Goal: Information Seeking & Learning: Learn about a topic

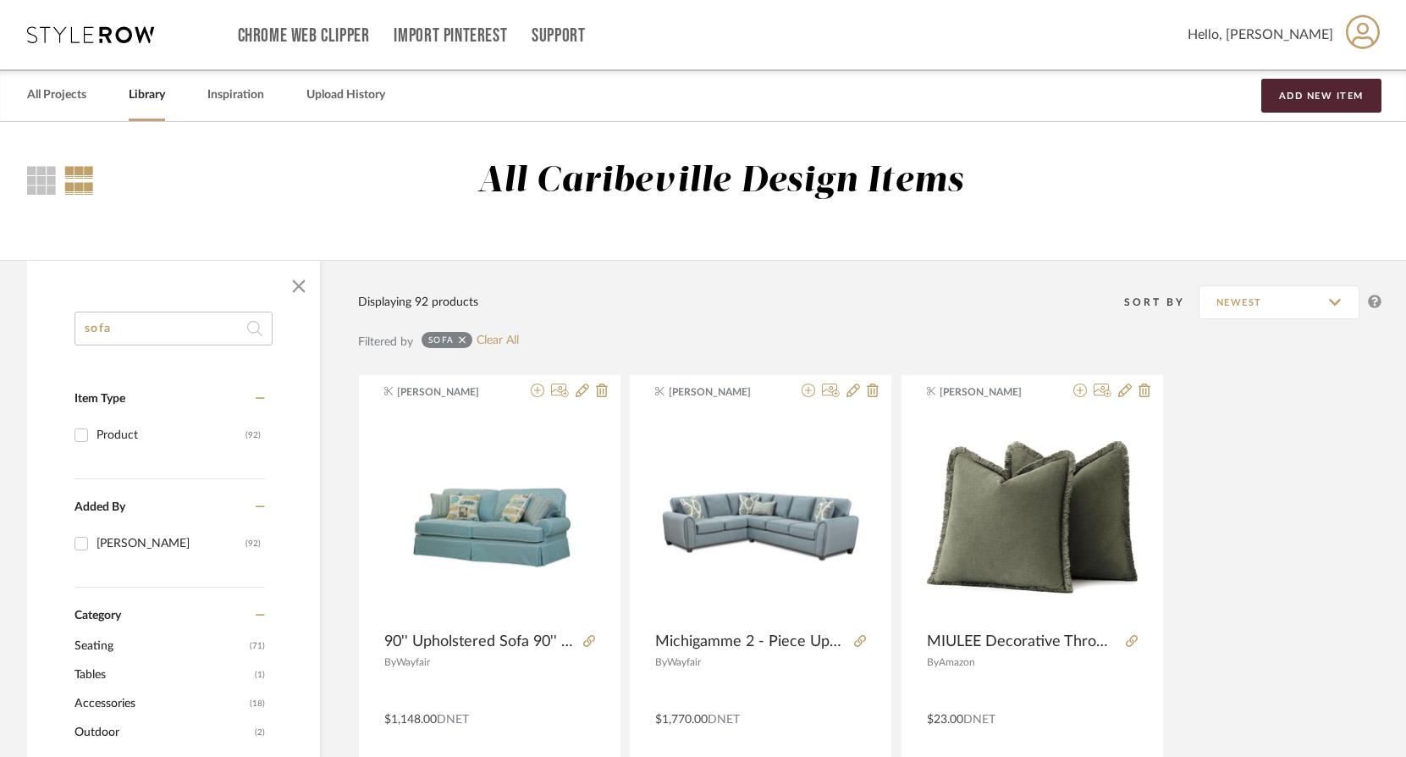
click at [150, 329] on input "sofa" at bounding box center [173, 329] width 198 height 34
type input "s"
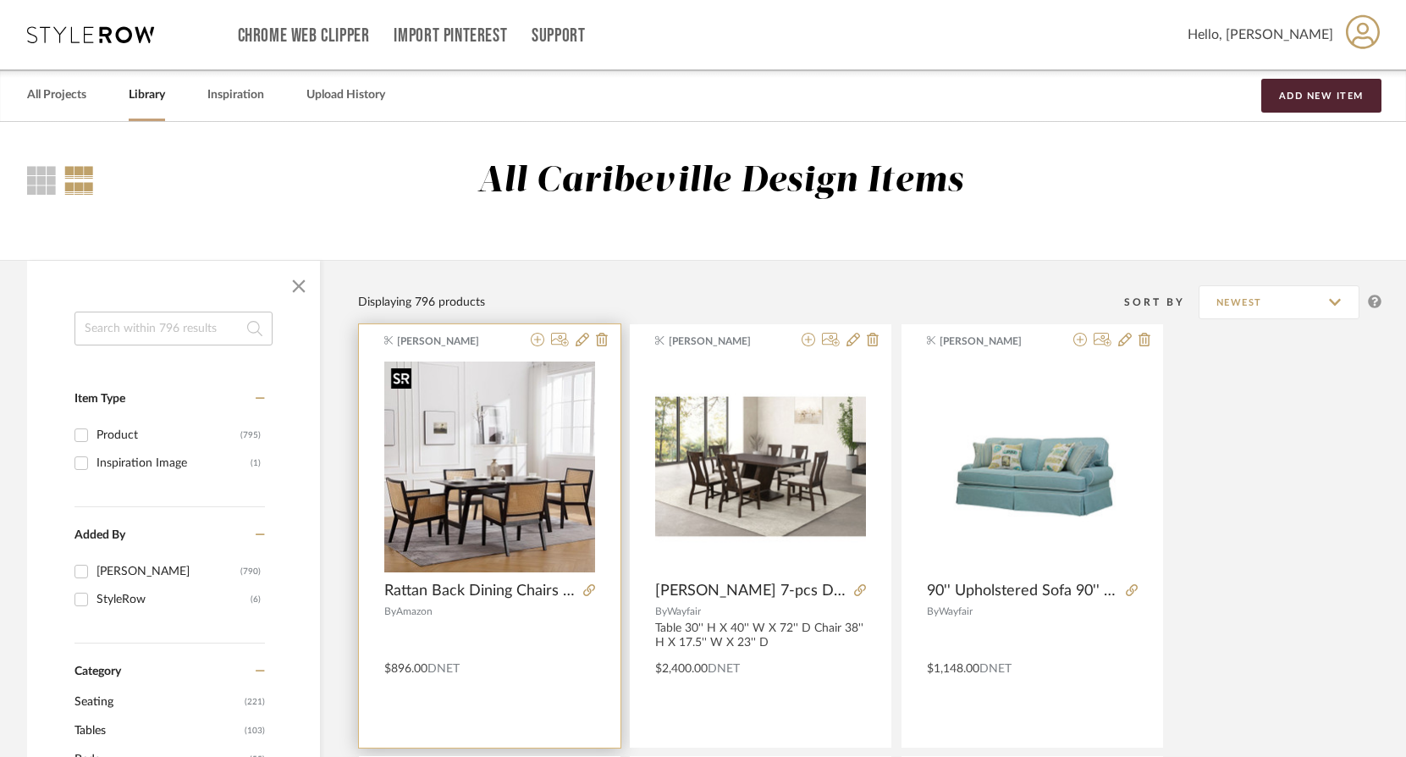
click at [507, 461] on img "0" at bounding box center [489, 466] width 211 height 211
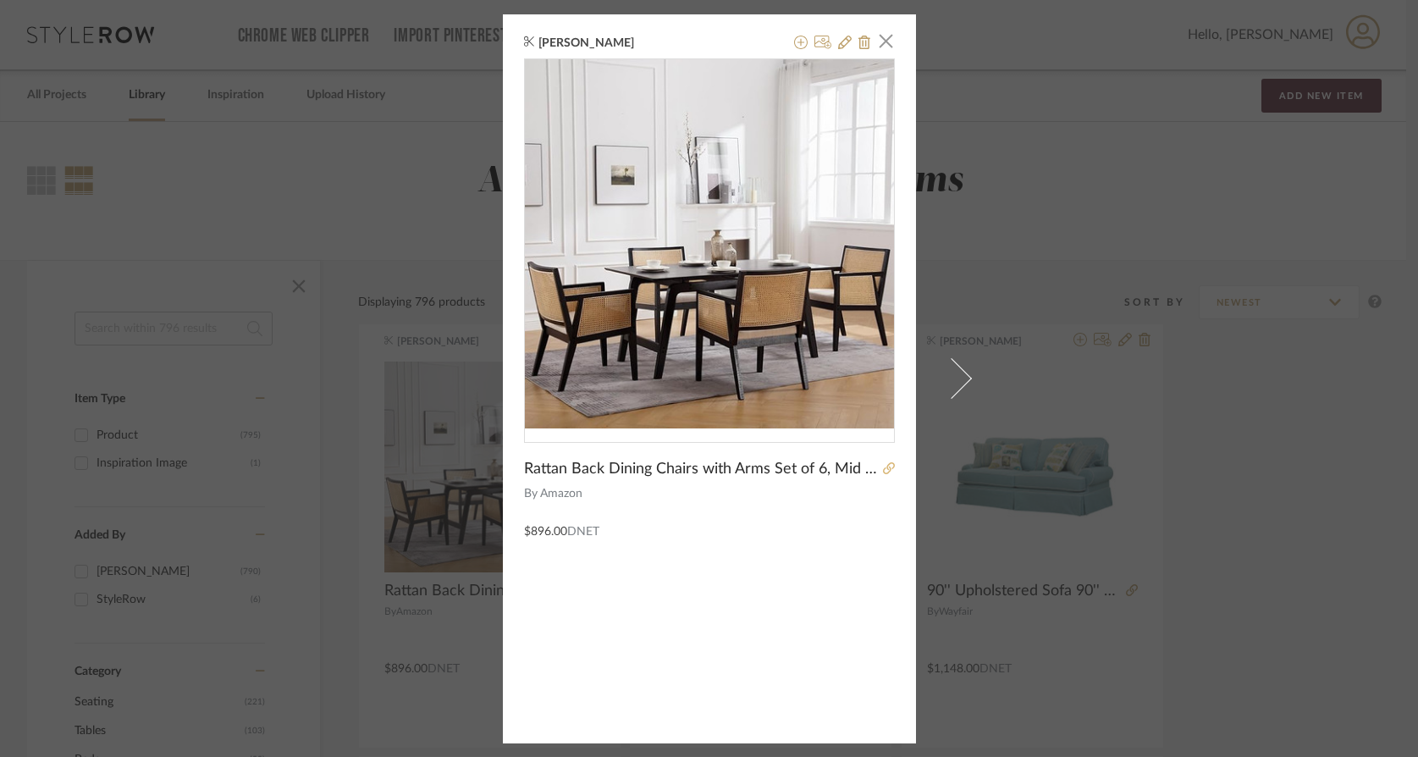
click at [878, 468] on link at bounding box center [886, 470] width 17 height 12
click at [844, 39] on icon at bounding box center [845, 43] width 14 height 14
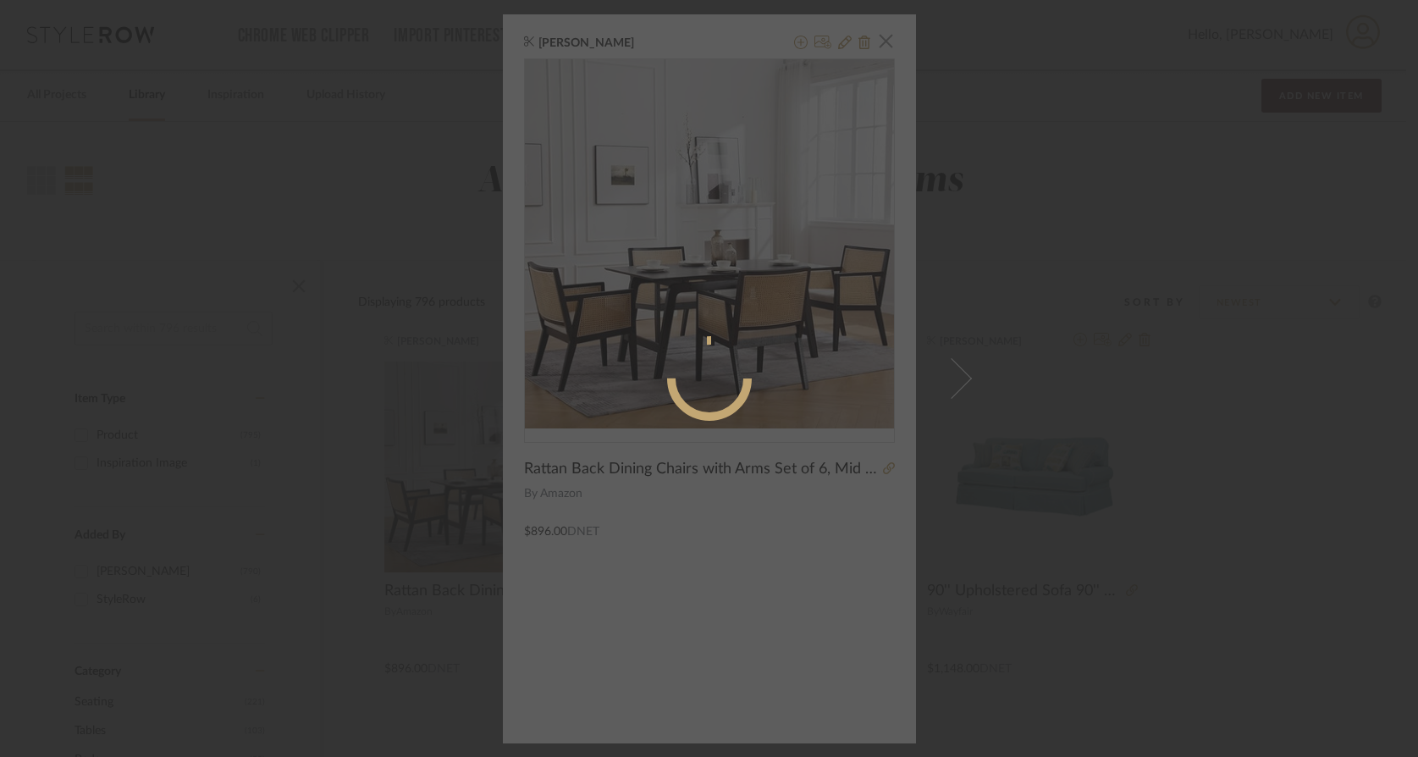
radio input "true"
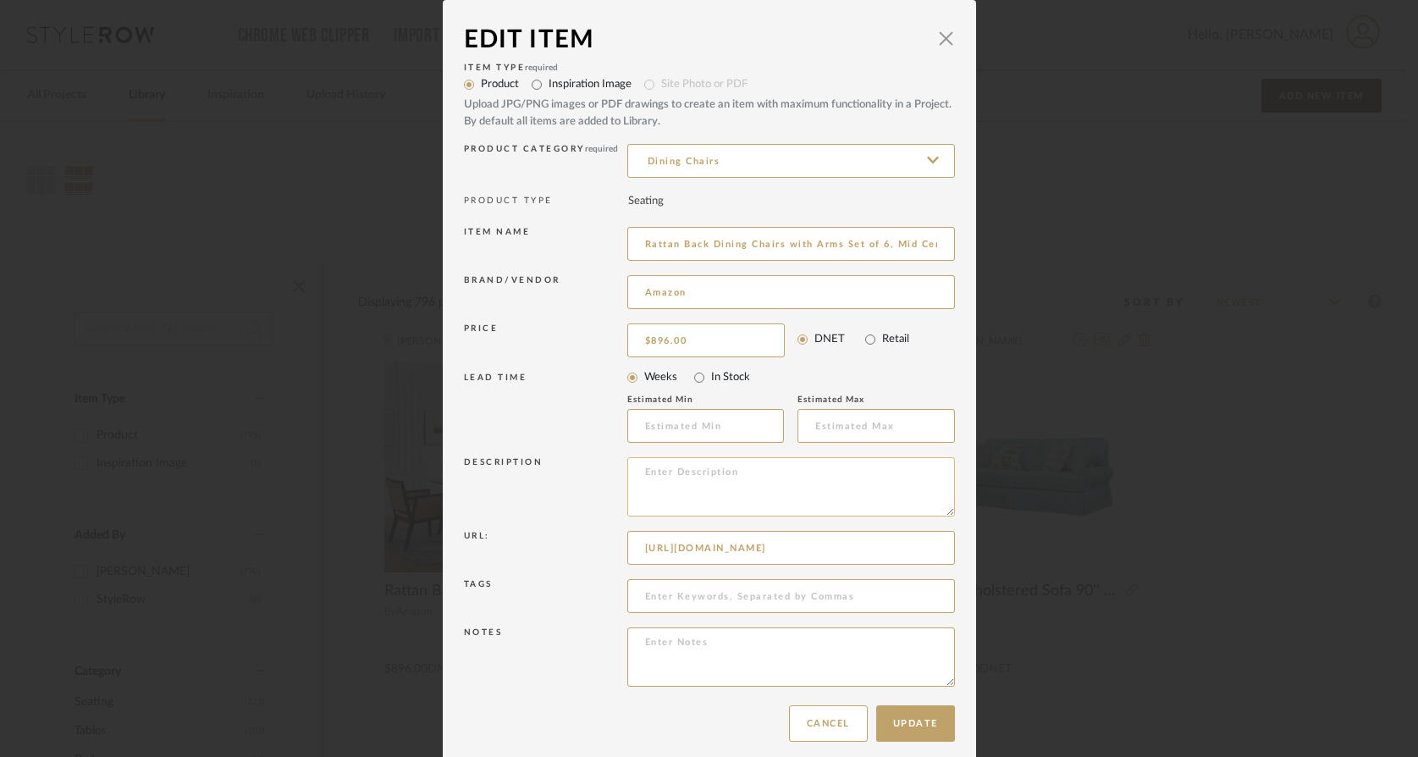
paste textarea "26"(D) x 22"(W) x 33.5"(H"
type textarea "26"(D) x 22"(W) x 33.5"(H"
click at [932, 736] on button "Update" at bounding box center [915, 723] width 79 height 36
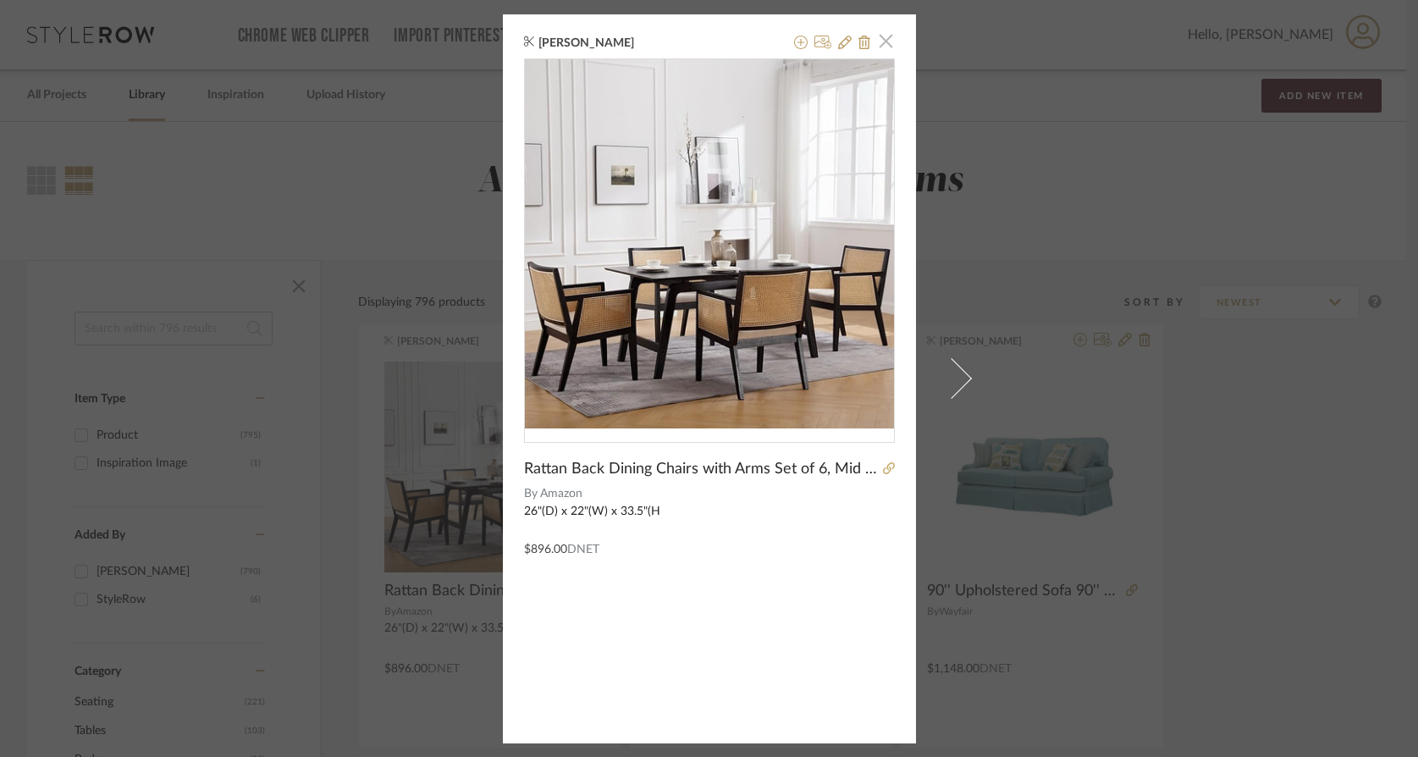
click at [879, 34] on span "button" at bounding box center [886, 42] width 34 height 34
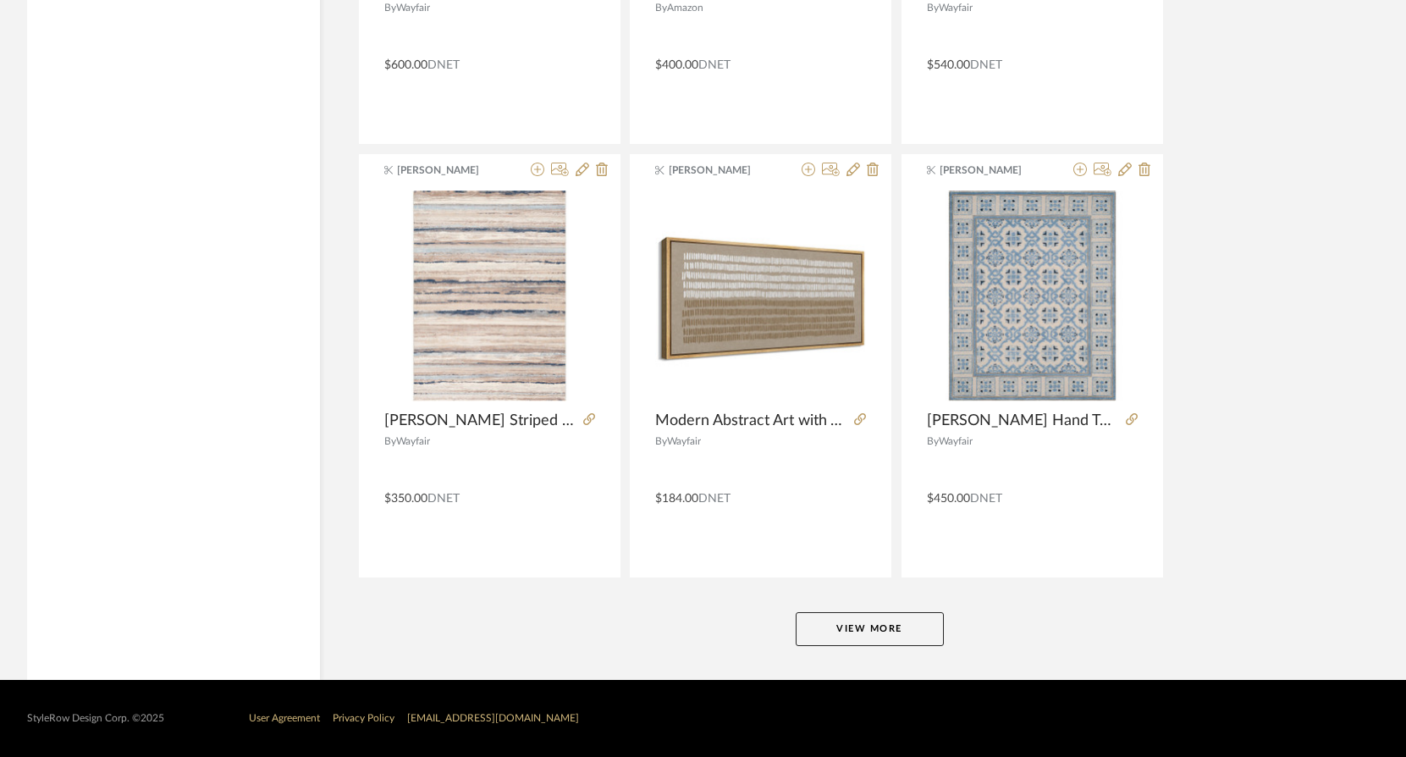
scroll to position [4067, 0]
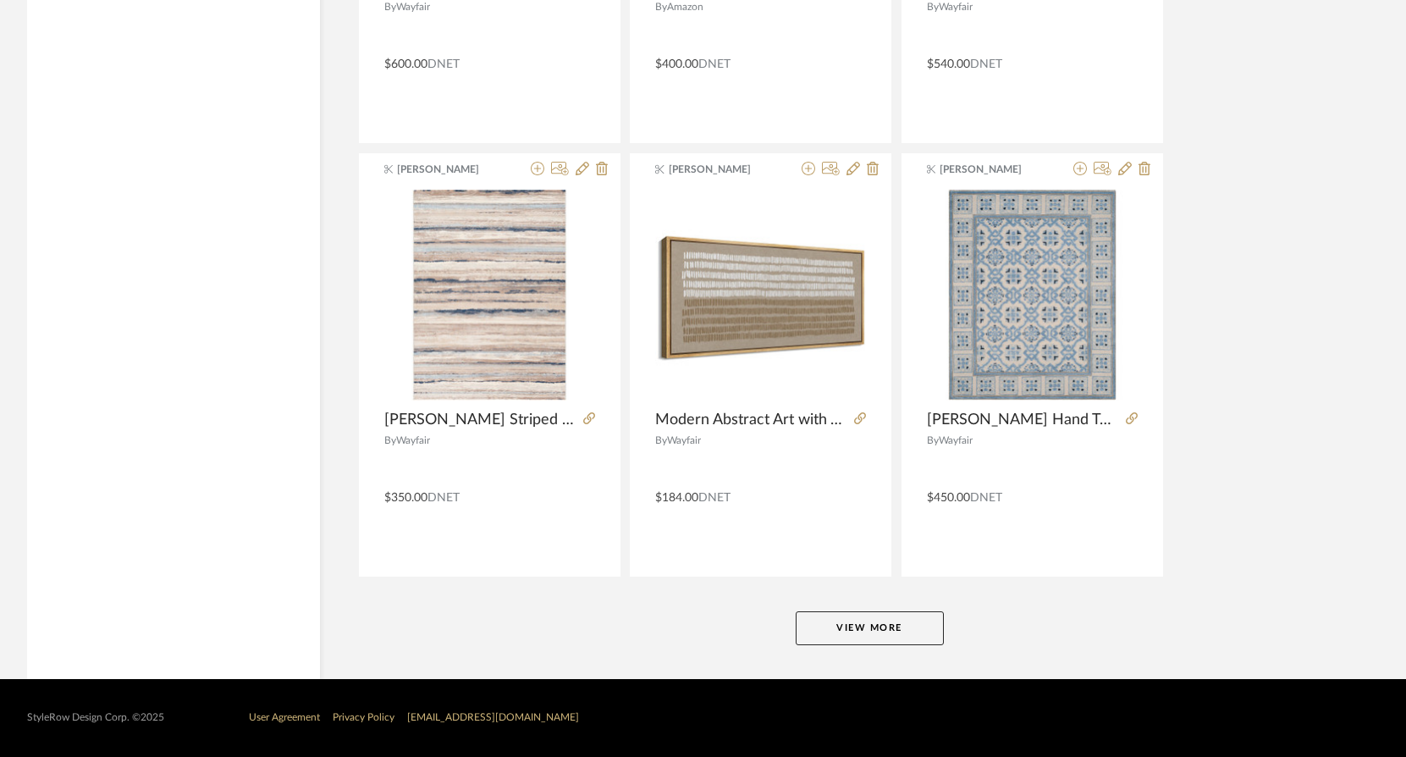
click at [907, 629] on button "View More" at bounding box center [870, 628] width 148 height 34
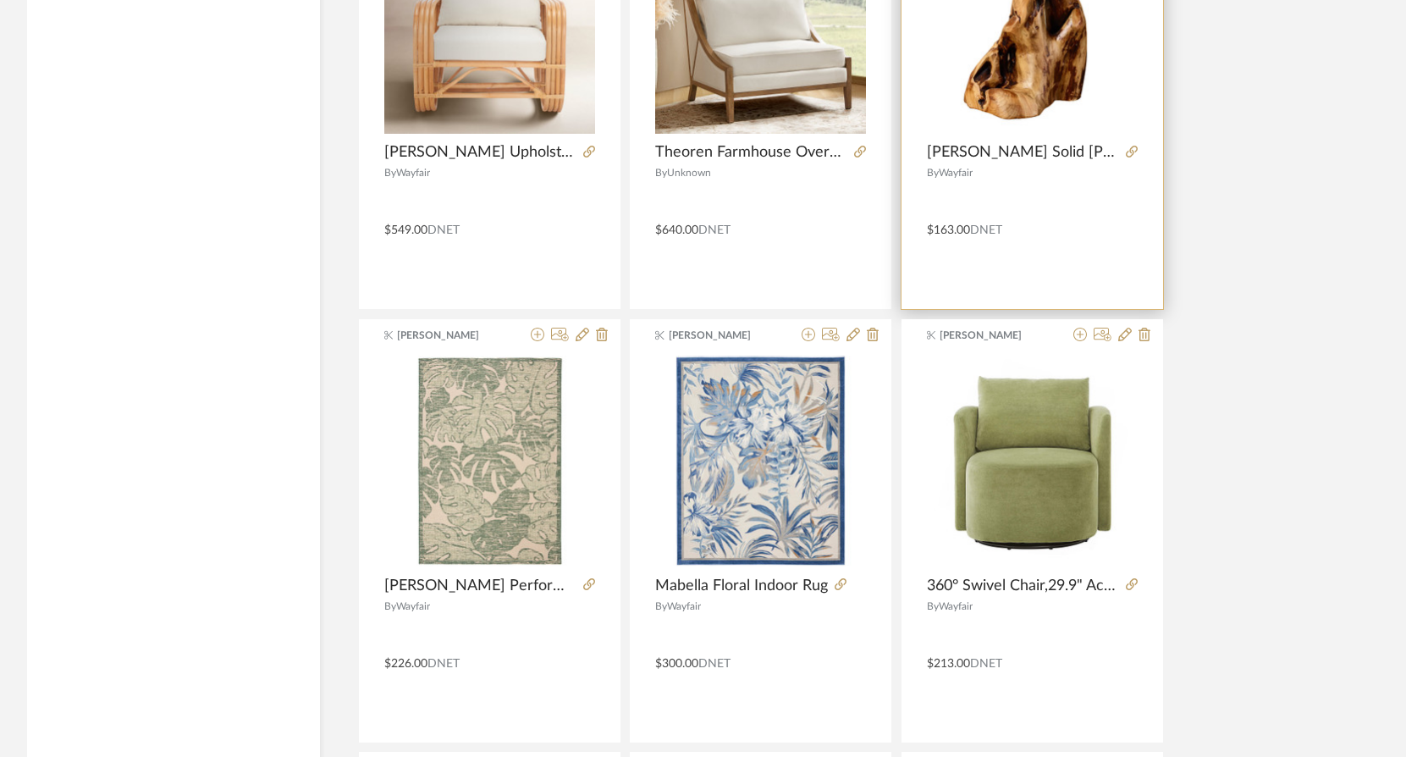
scroll to position [2882, 0]
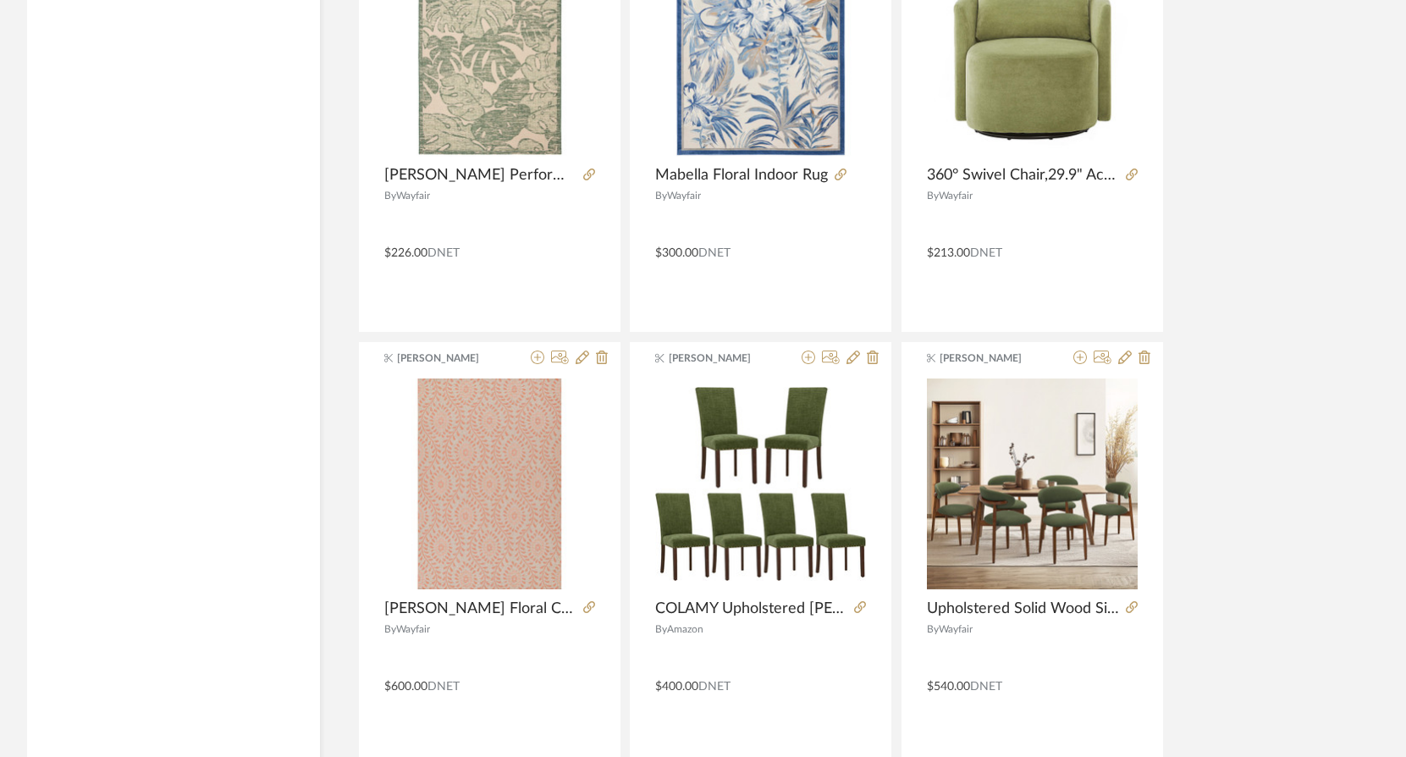
scroll to position [4067, 0]
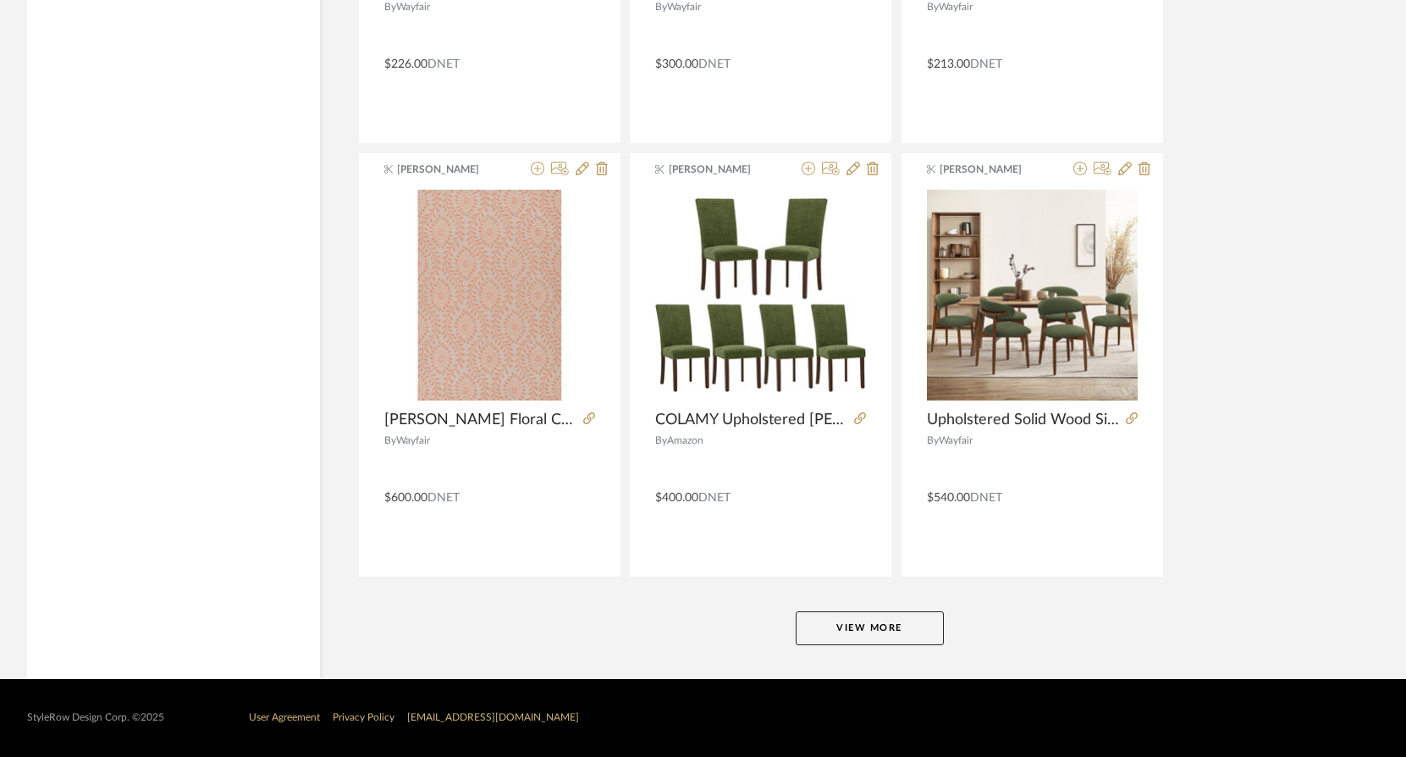
click at [916, 636] on button "View More" at bounding box center [870, 628] width 148 height 34
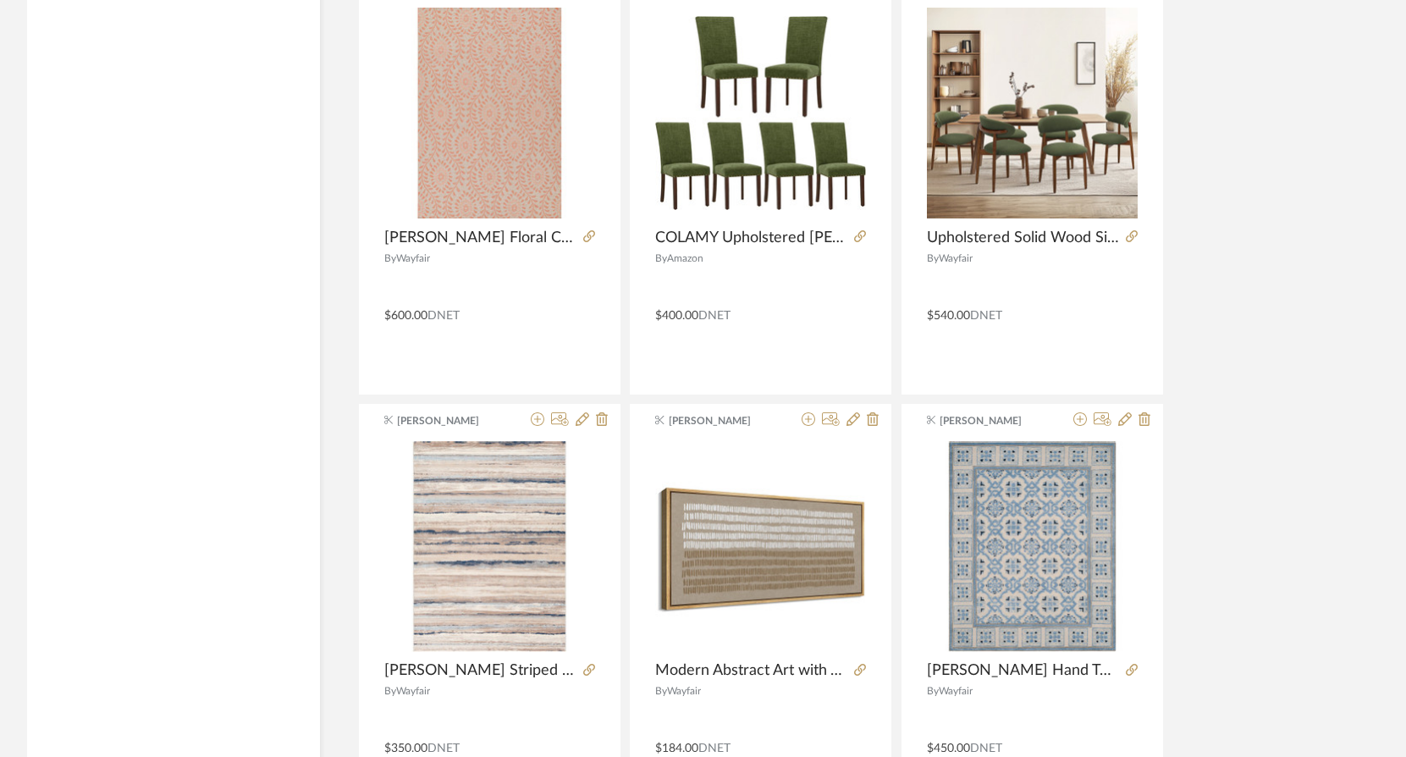
scroll to position [0, 0]
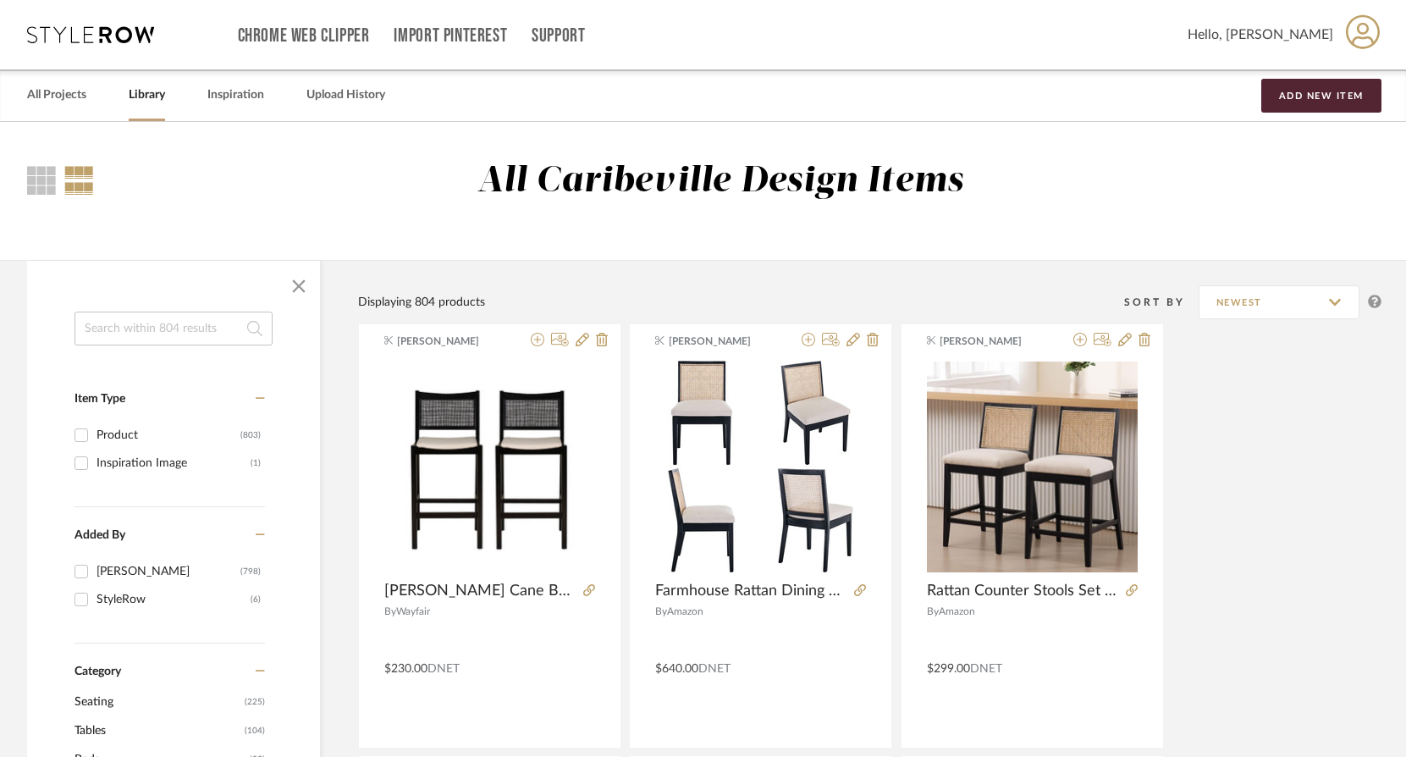
click at [224, 328] on input at bounding box center [173, 329] width 198 height 34
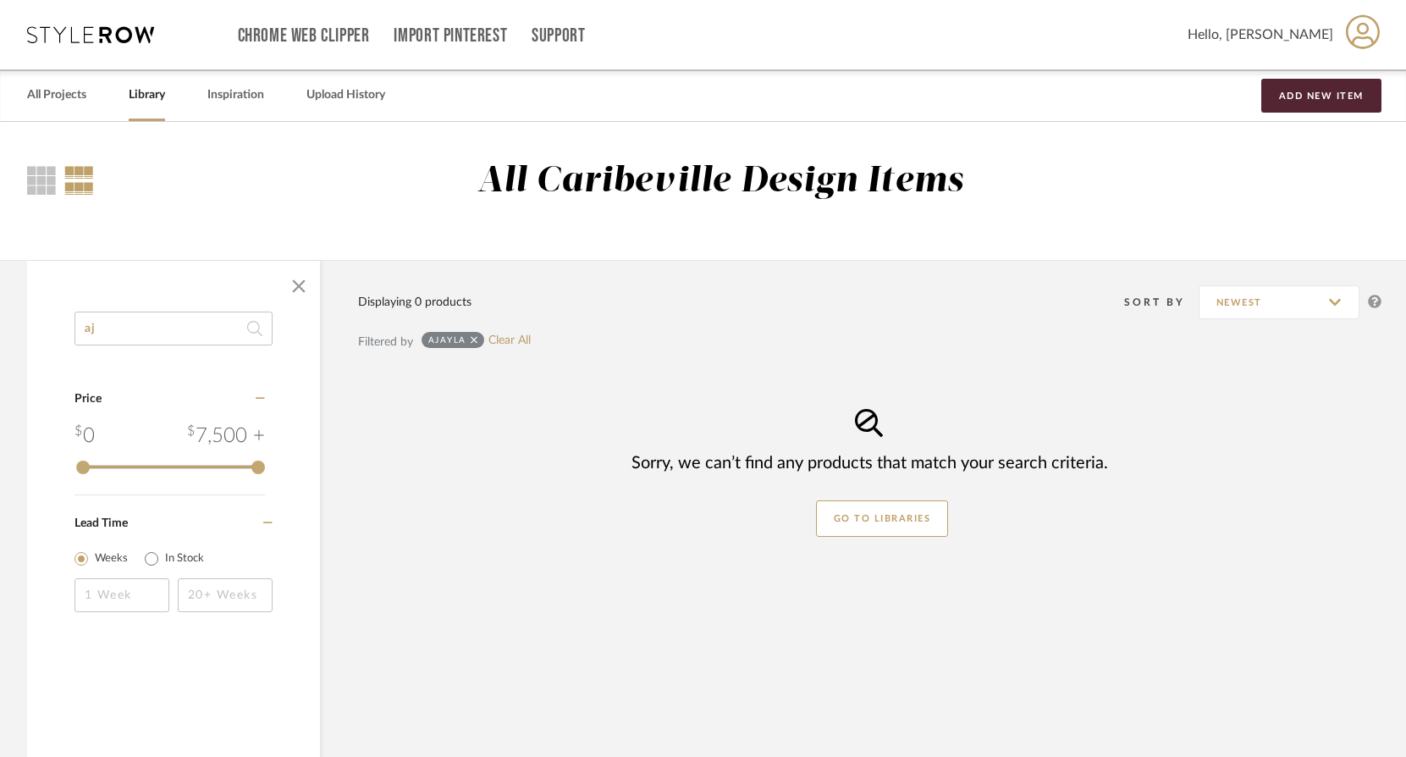
type input "a"
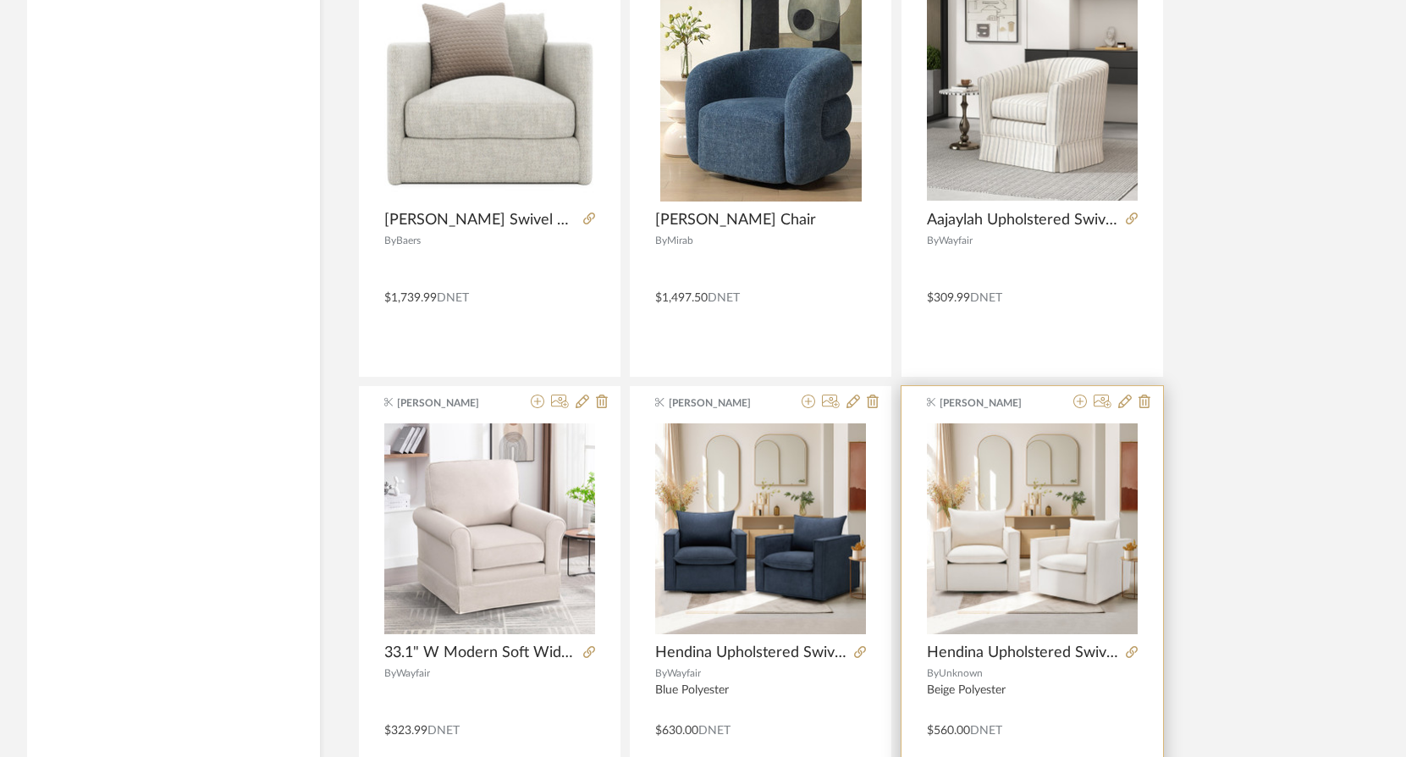
scroll to position [4063, 0]
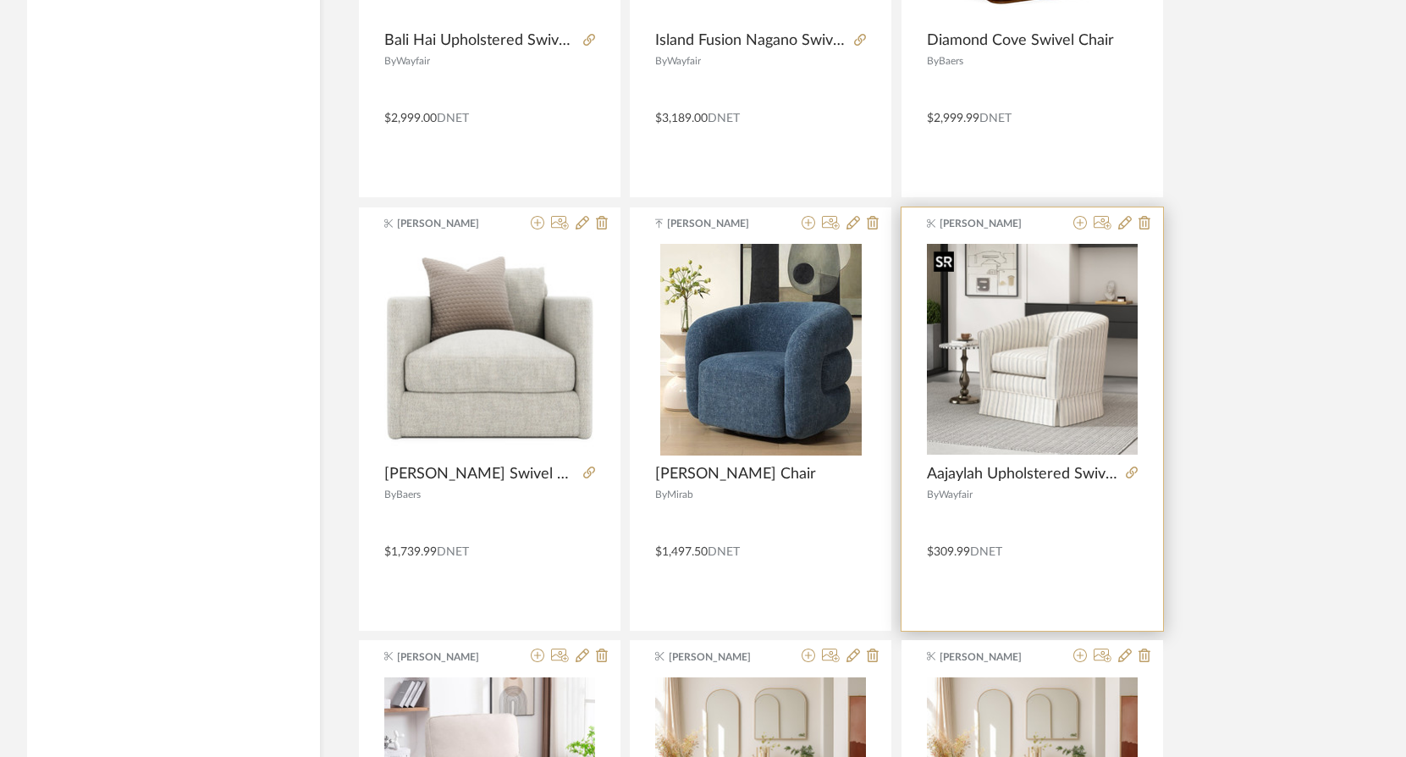
click at [1087, 424] on img "0" at bounding box center [1032, 349] width 211 height 211
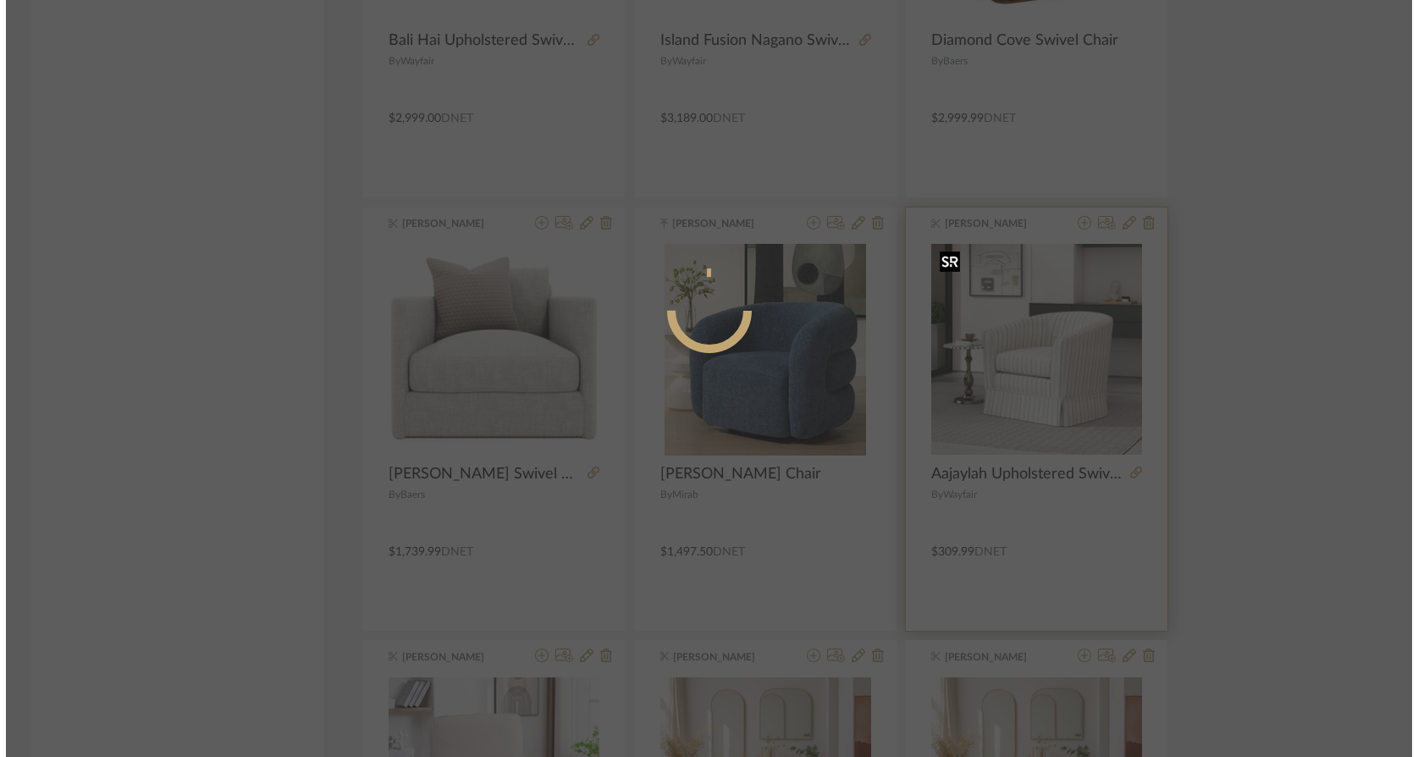
scroll to position [0, 0]
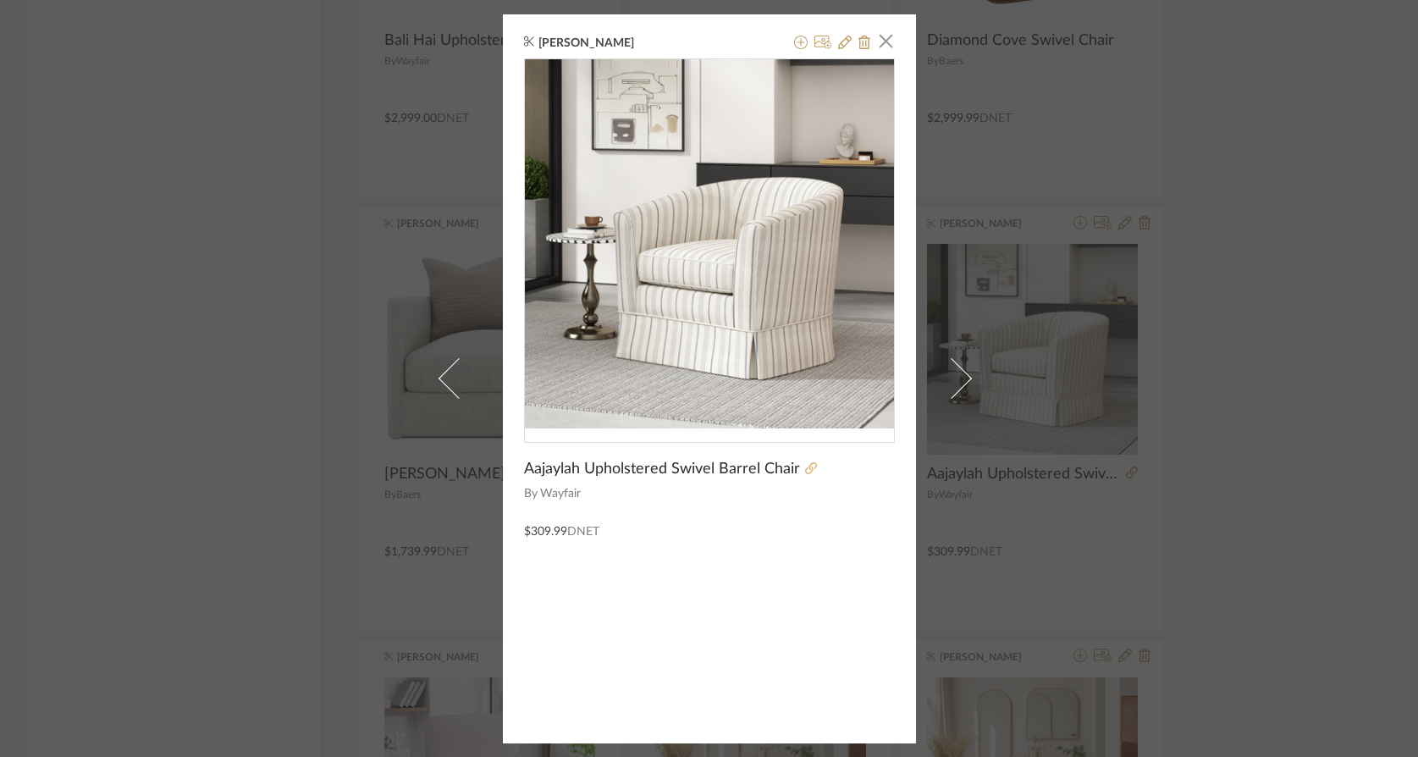
click at [805, 466] on icon at bounding box center [811, 468] width 12 height 12
click at [884, 33] on span "button" at bounding box center [886, 42] width 34 height 34
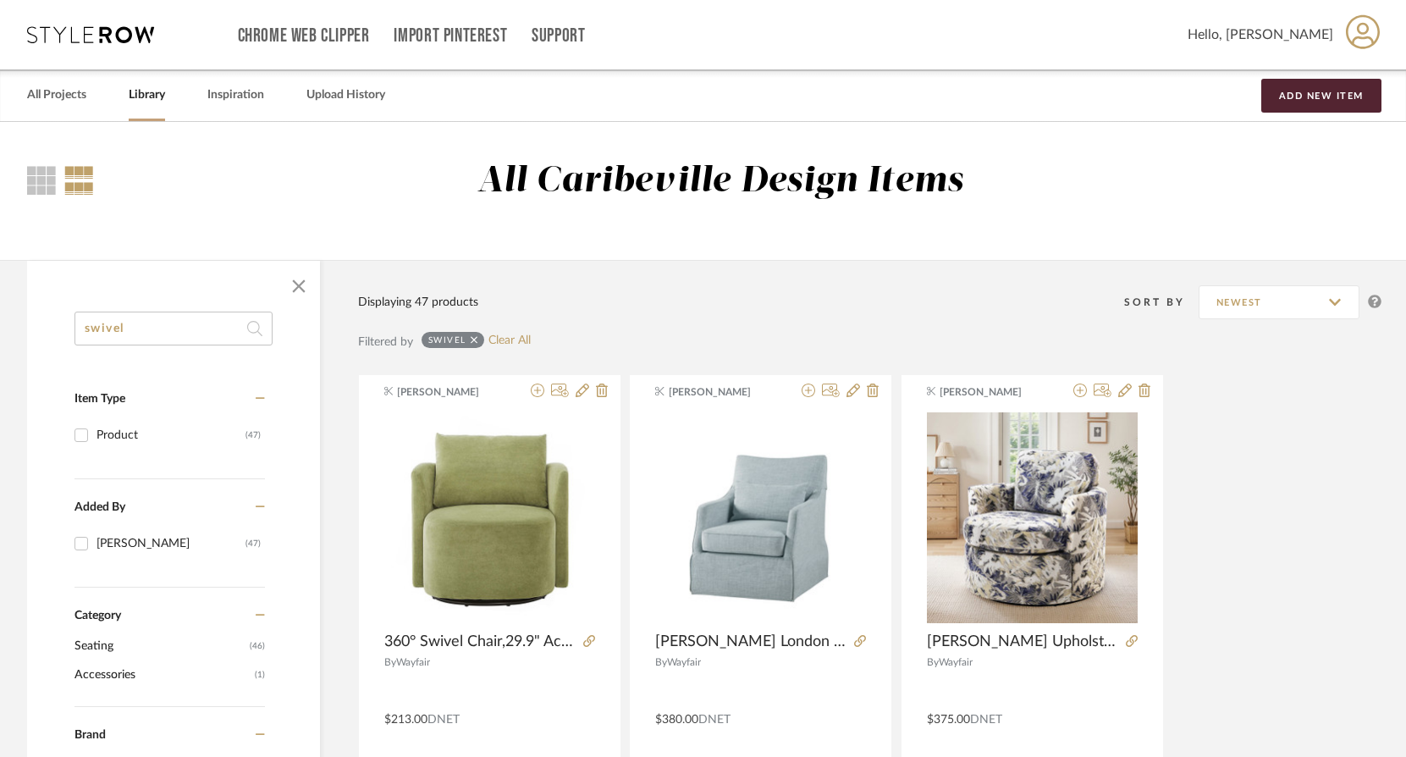
click at [186, 319] on input "swivel" at bounding box center [173, 329] width 198 height 34
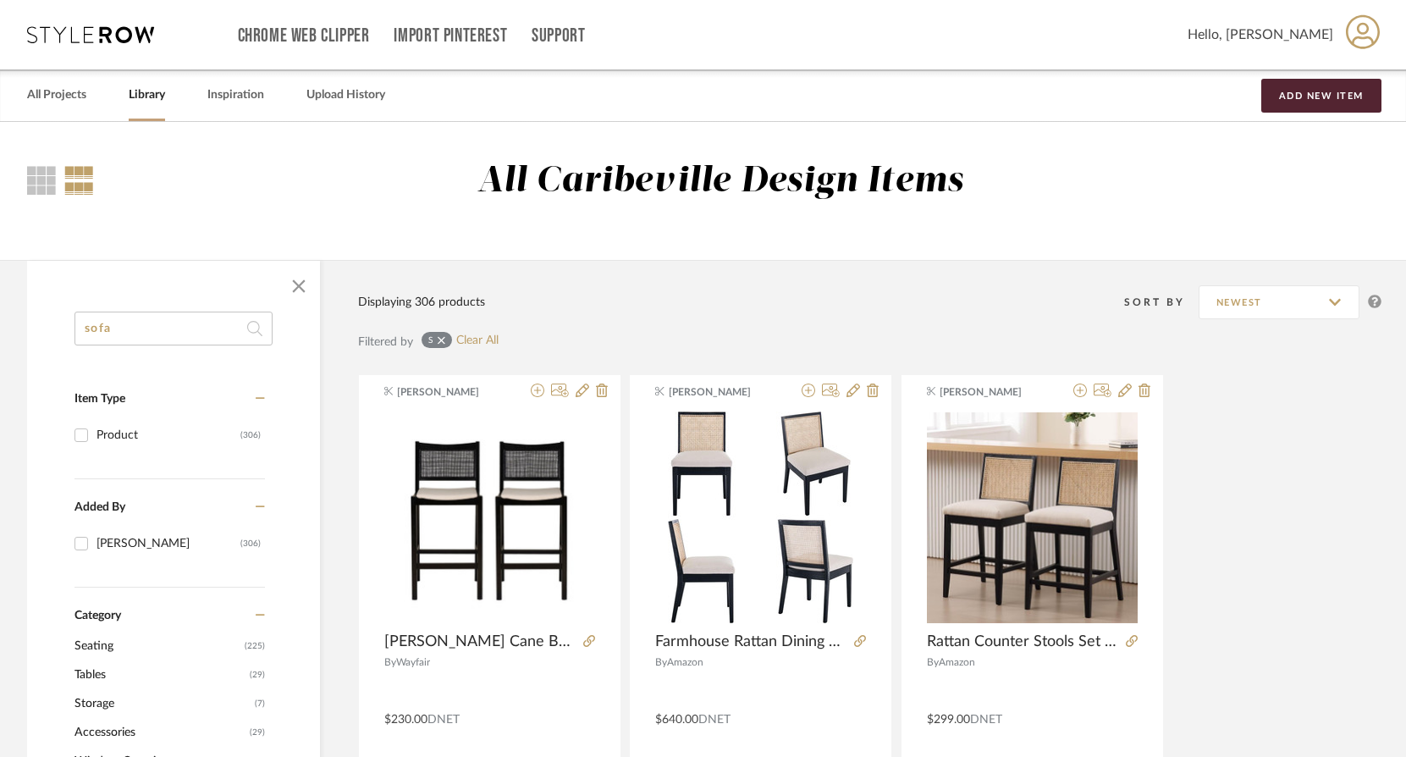
type input "sofa"
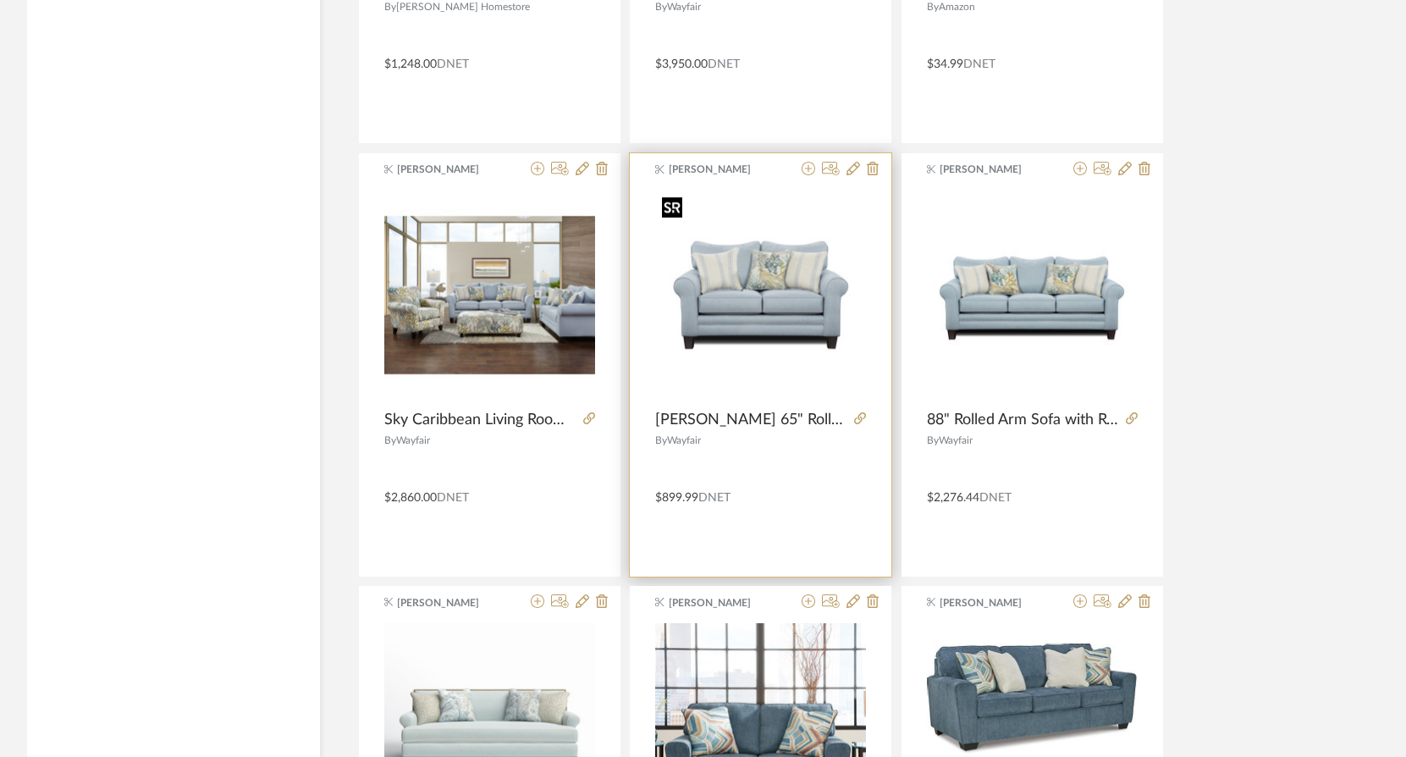
scroll to position [4148, 0]
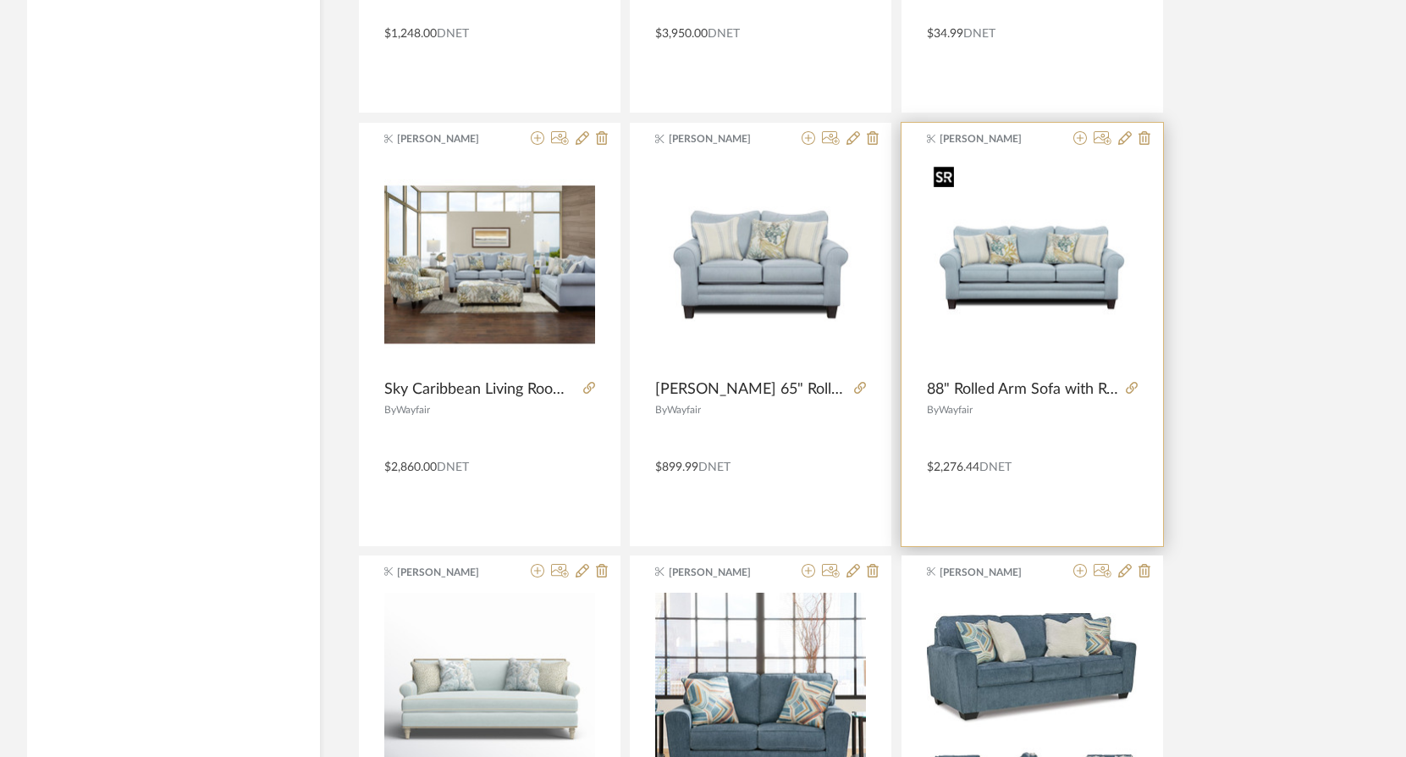
click at [1007, 291] on img "0" at bounding box center [1032, 264] width 211 height 211
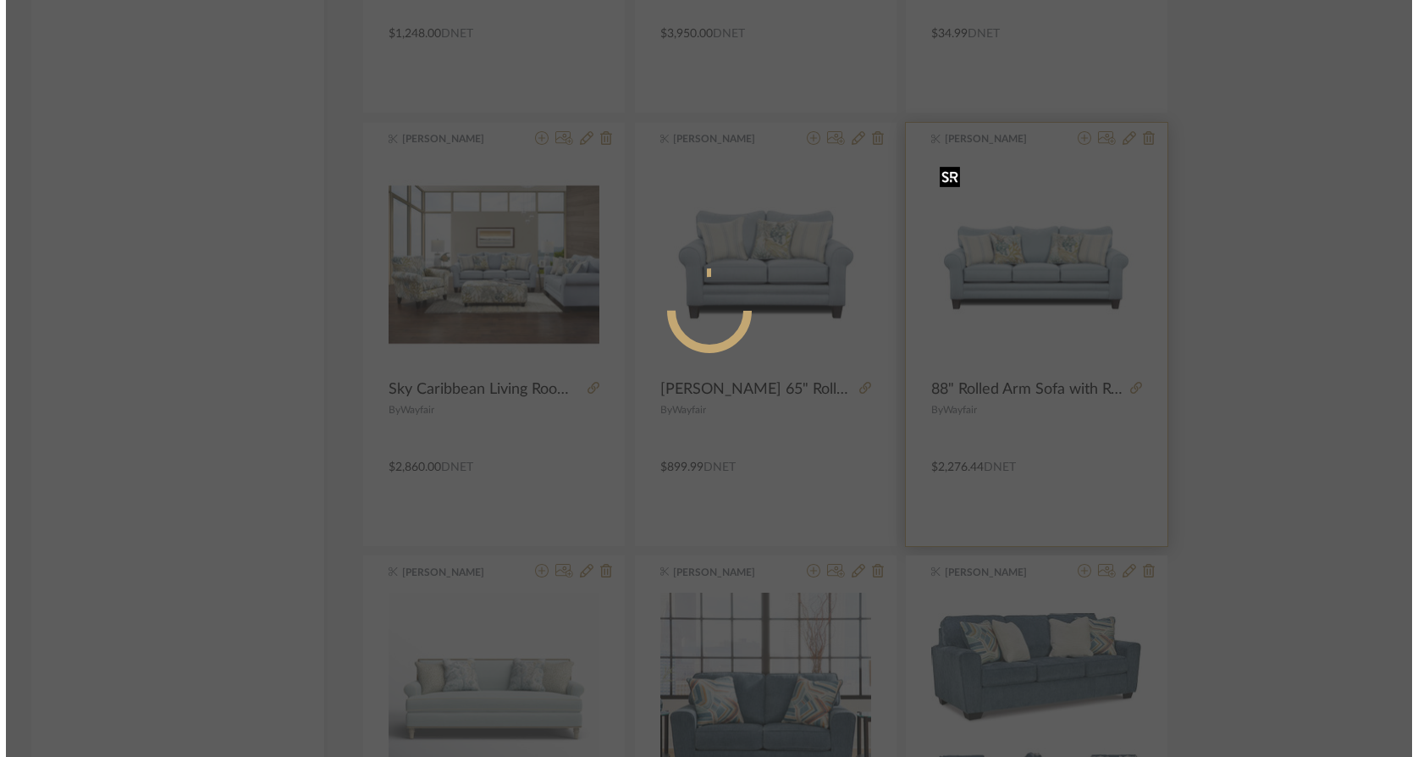
scroll to position [0, 0]
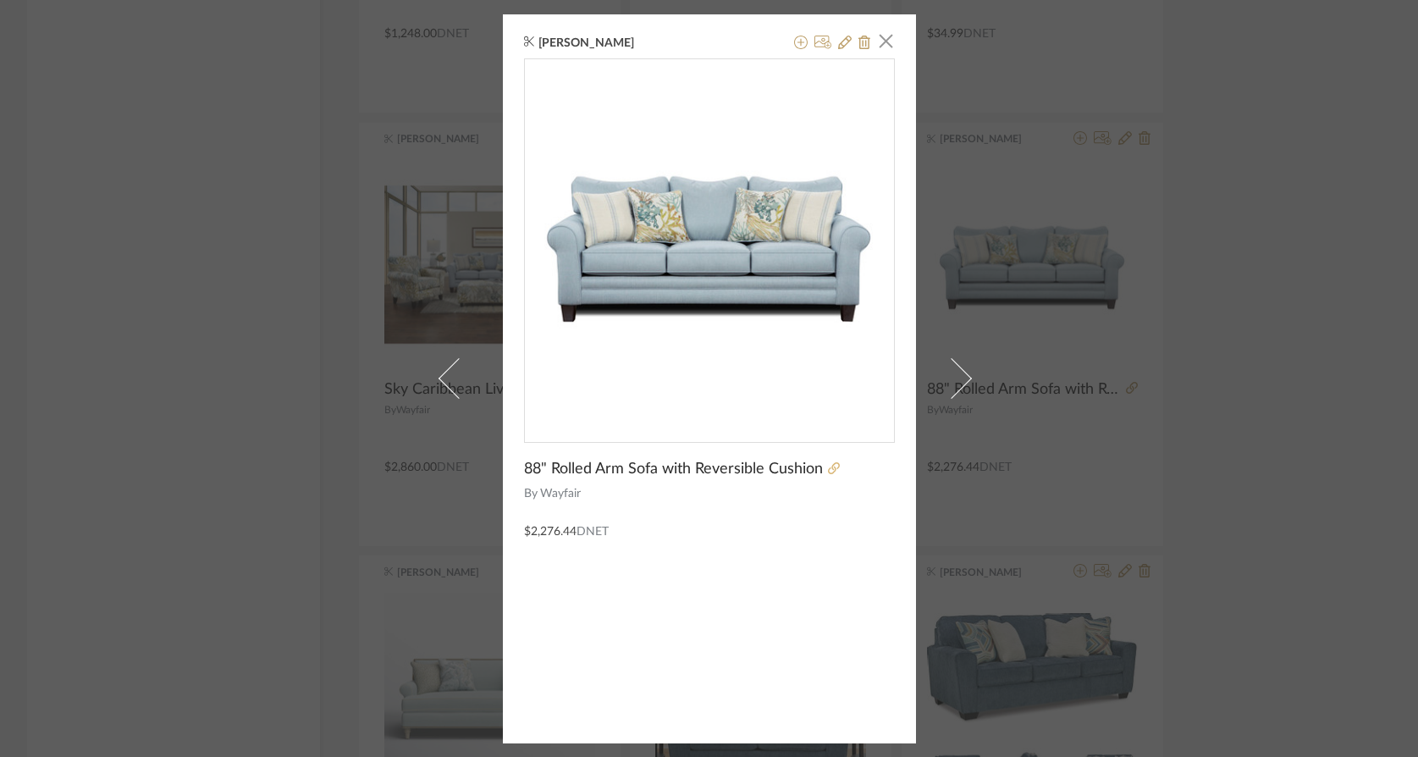
click at [828, 466] on icon at bounding box center [834, 468] width 12 height 12
